Goal: Navigation & Orientation: Find specific page/section

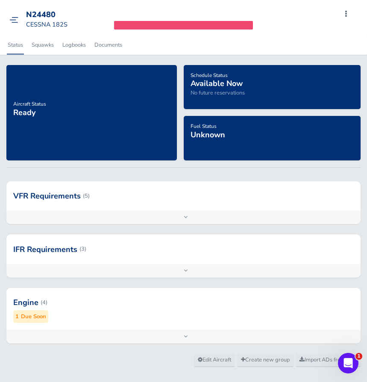
click at [147, 332] on div "Add inspection Edit" at bounding box center [183, 336] width 354 height 14
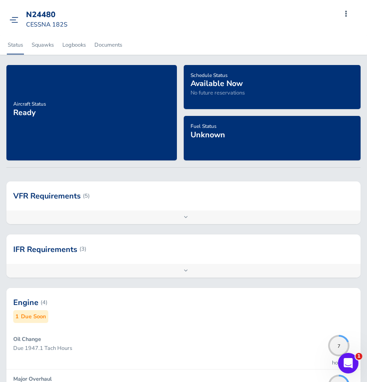
click at [13, 20] on img at bounding box center [13, 20] width 9 height 6
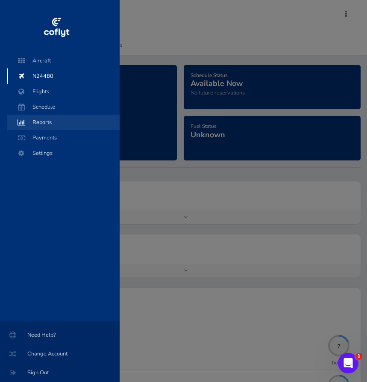
click at [58, 125] on span "Reports" at bounding box center [63, 122] width 96 height 15
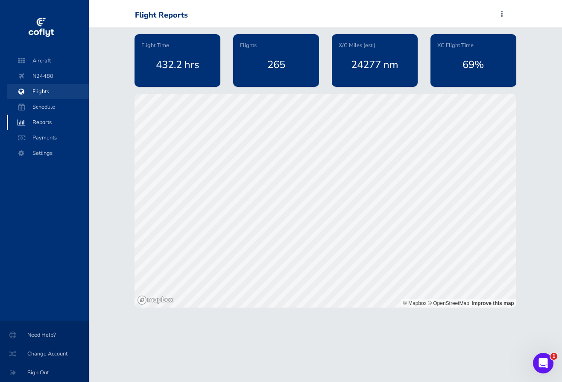
click at [54, 89] on span "Flights" at bounding box center [47, 91] width 65 height 15
